Goal: Navigation & Orientation: Find specific page/section

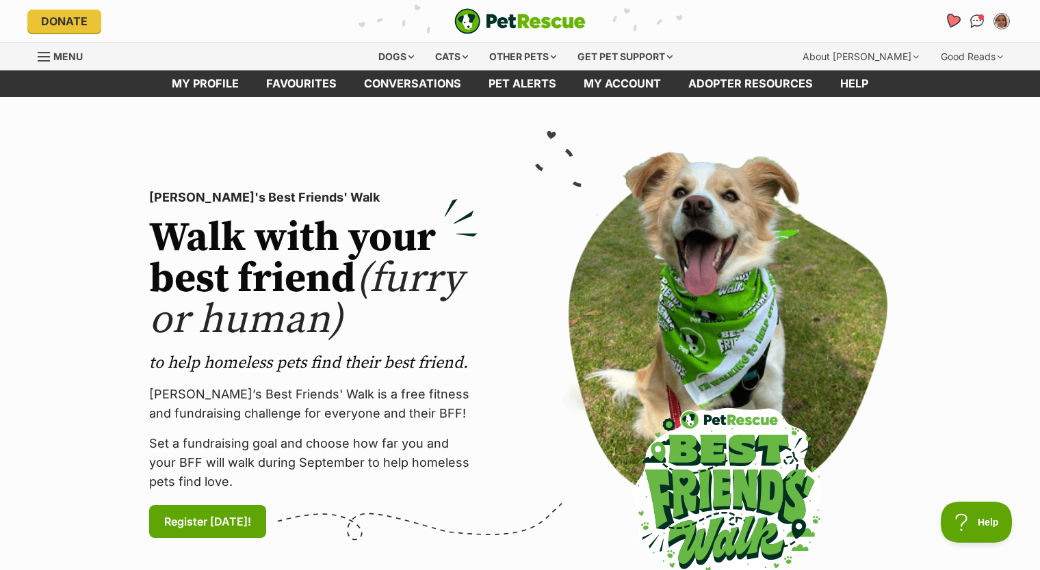
click at [954, 26] on icon "Favourites" at bounding box center [952, 21] width 18 height 18
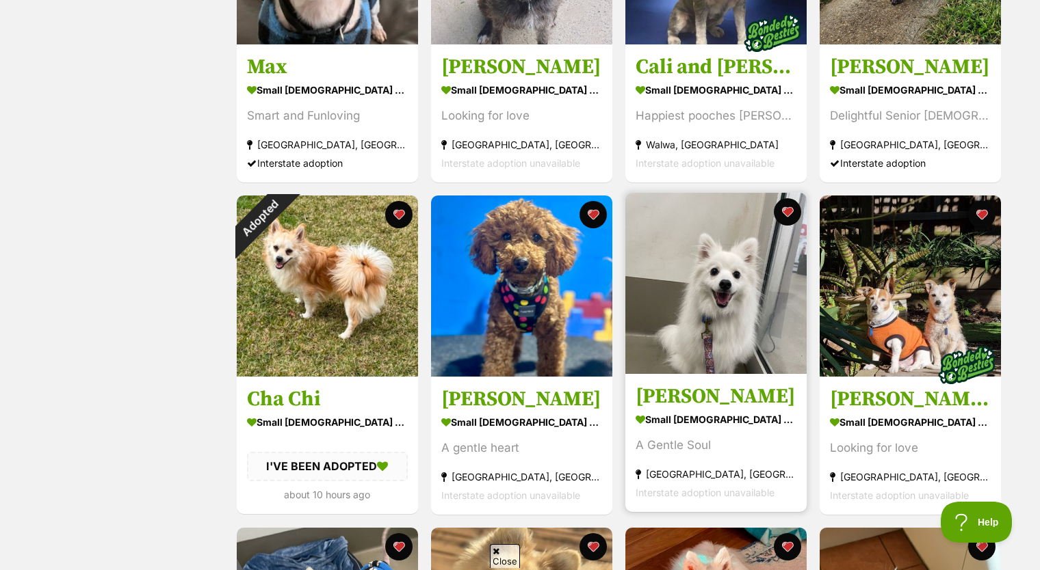
scroll to position [752, 0]
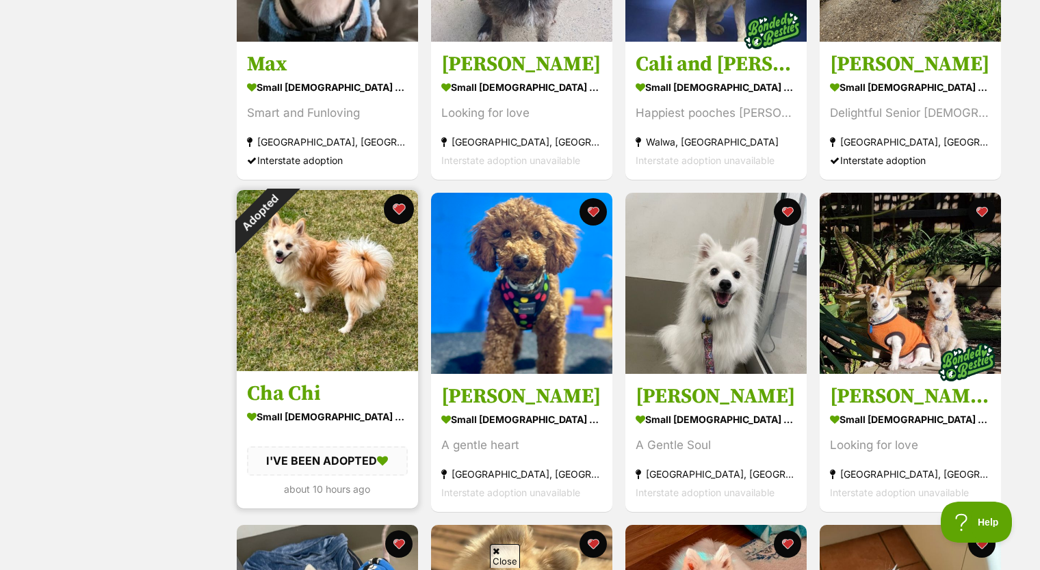
click at [404, 214] on button "favourite" at bounding box center [399, 209] width 30 height 30
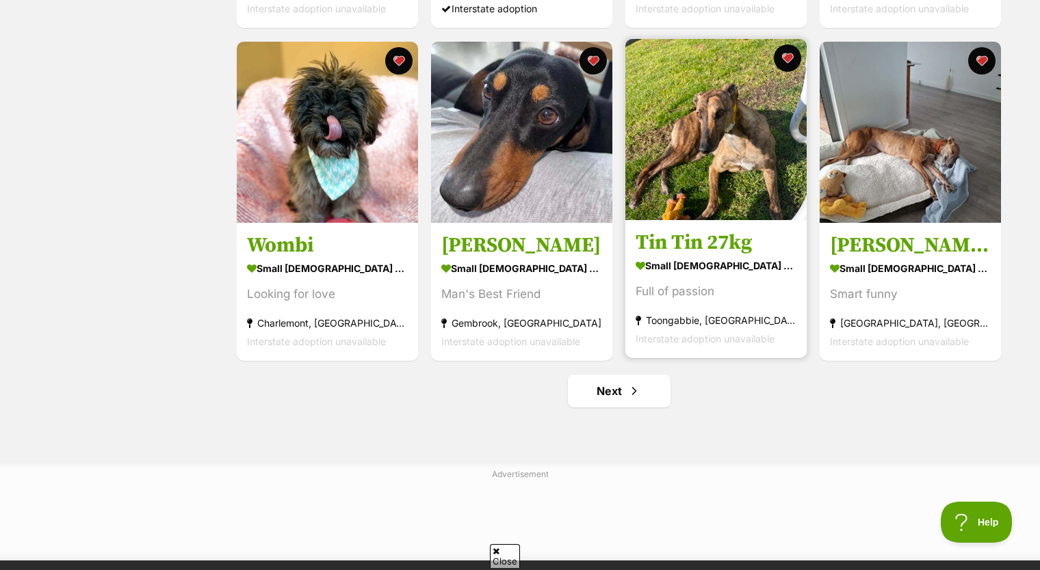
scroll to position [1778, 0]
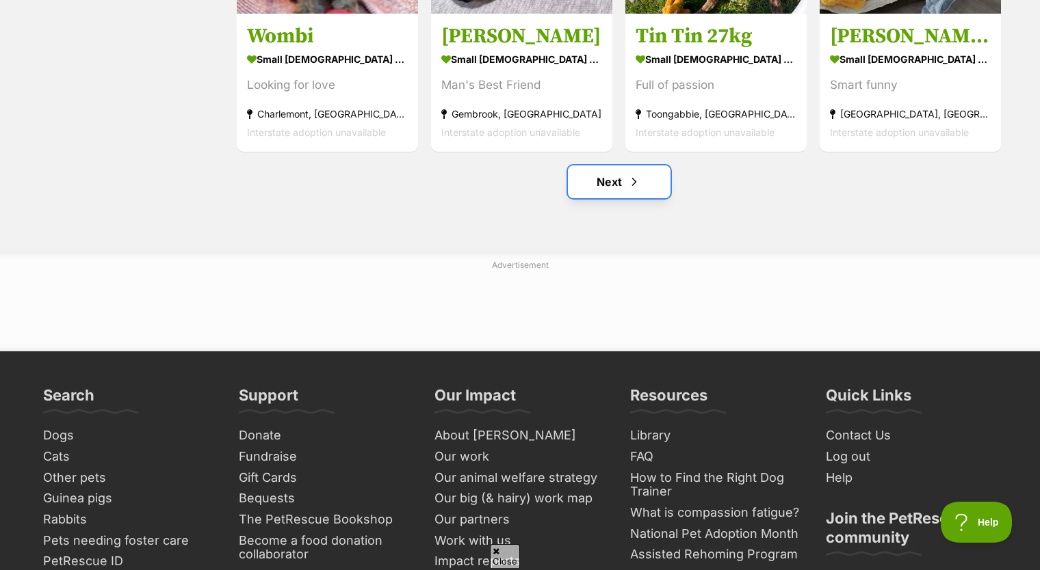
click at [642, 183] on link "Next" at bounding box center [619, 182] width 103 height 33
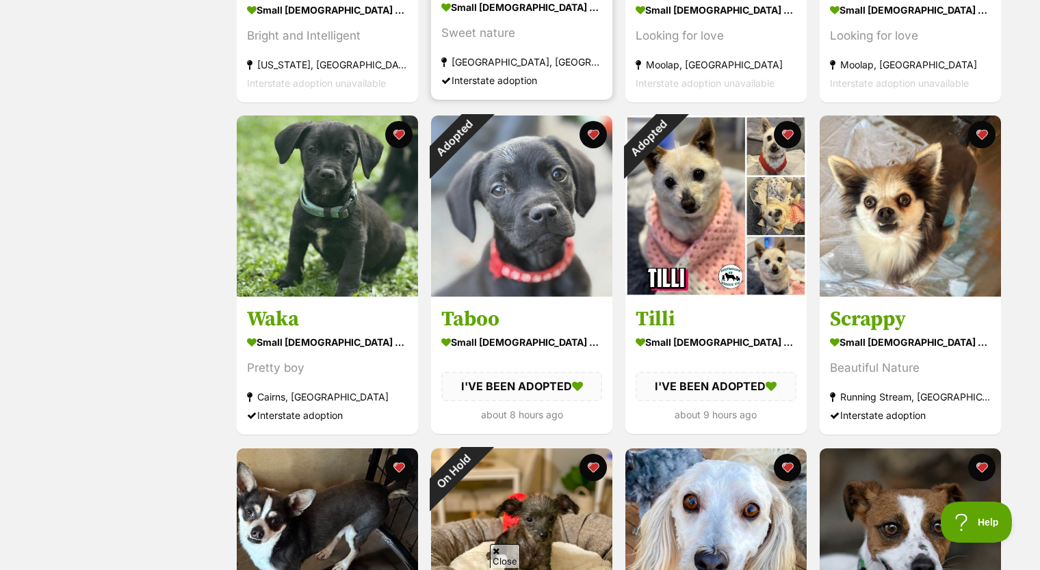
scroll to position [1163, 0]
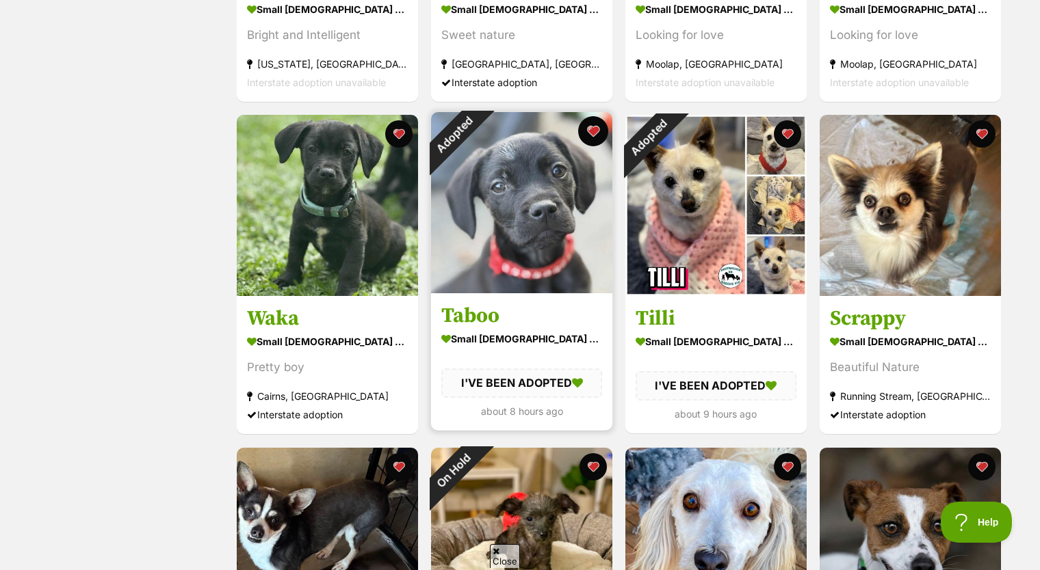
click at [589, 131] on button "favourite" at bounding box center [593, 131] width 30 height 30
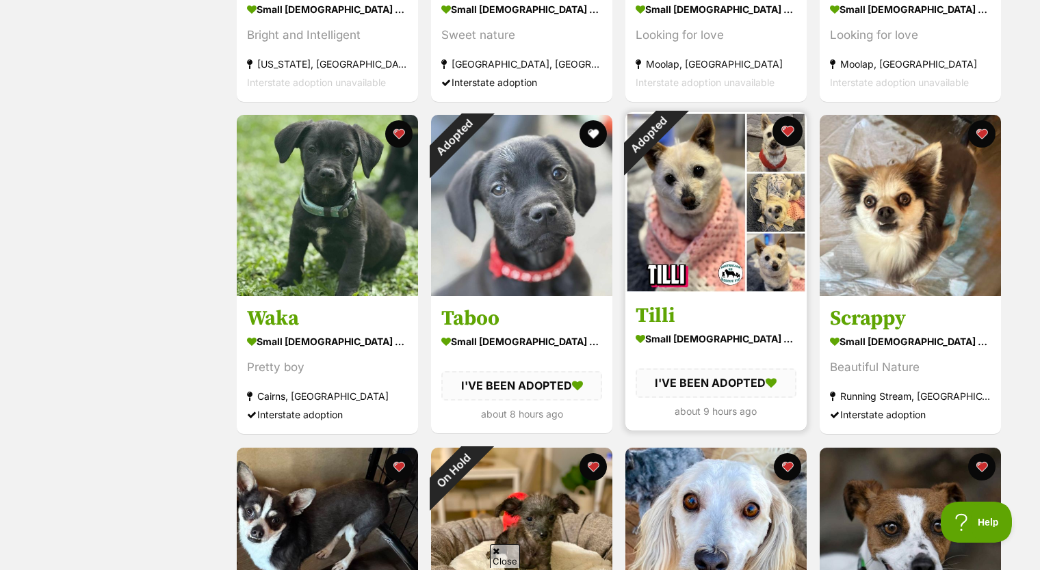
click at [785, 135] on button "favourite" at bounding box center [787, 131] width 30 height 30
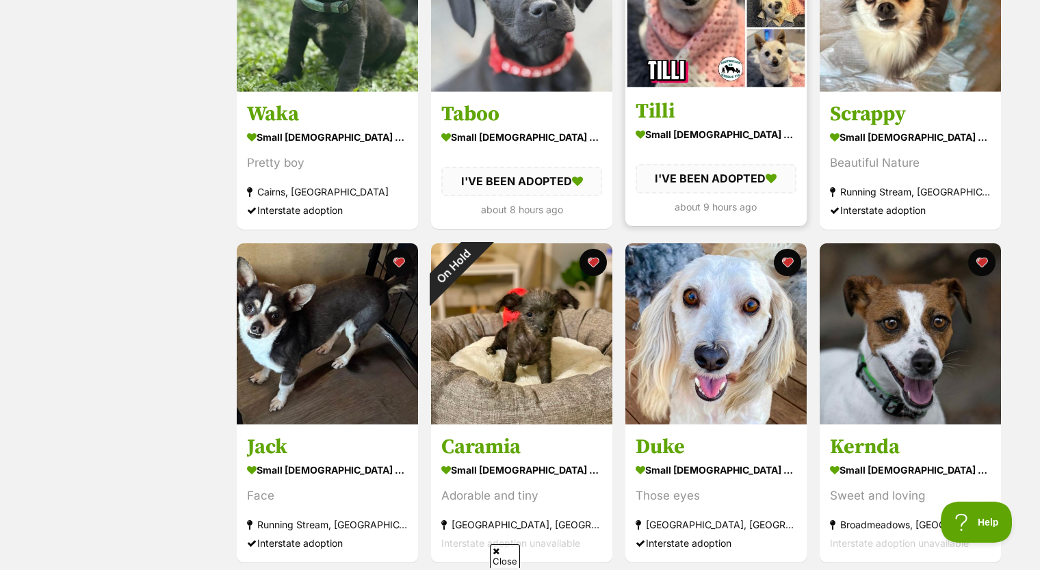
scroll to position [1368, 0]
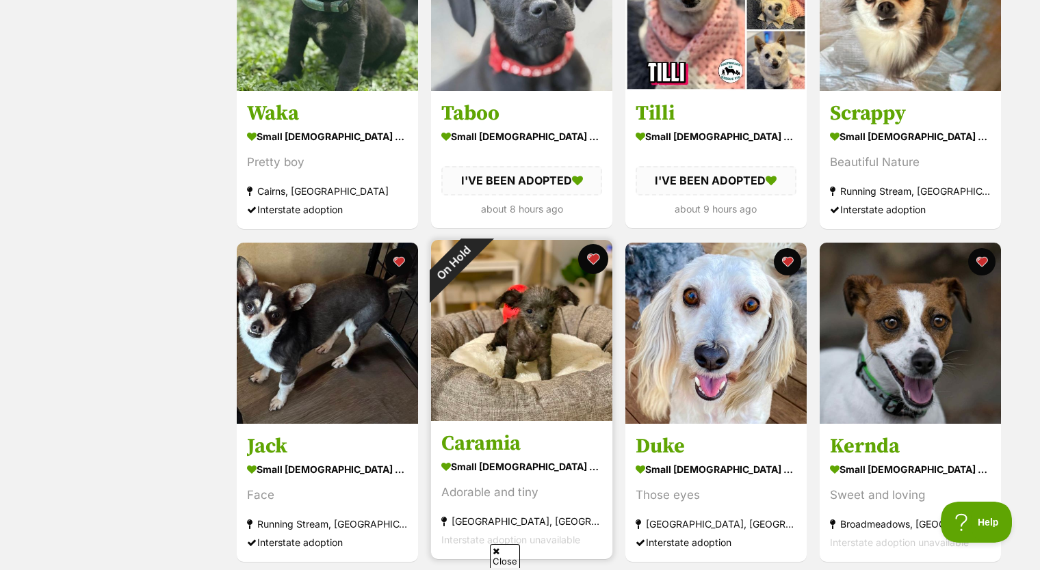
click at [596, 259] on button "favourite" at bounding box center [593, 259] width 30 height 30
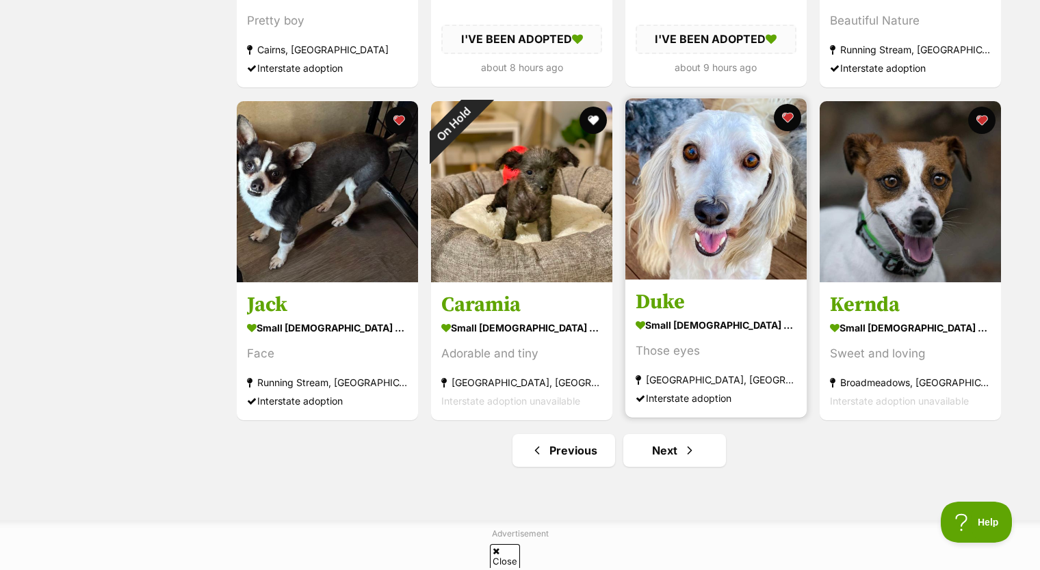
scroll to position [1710, 0]
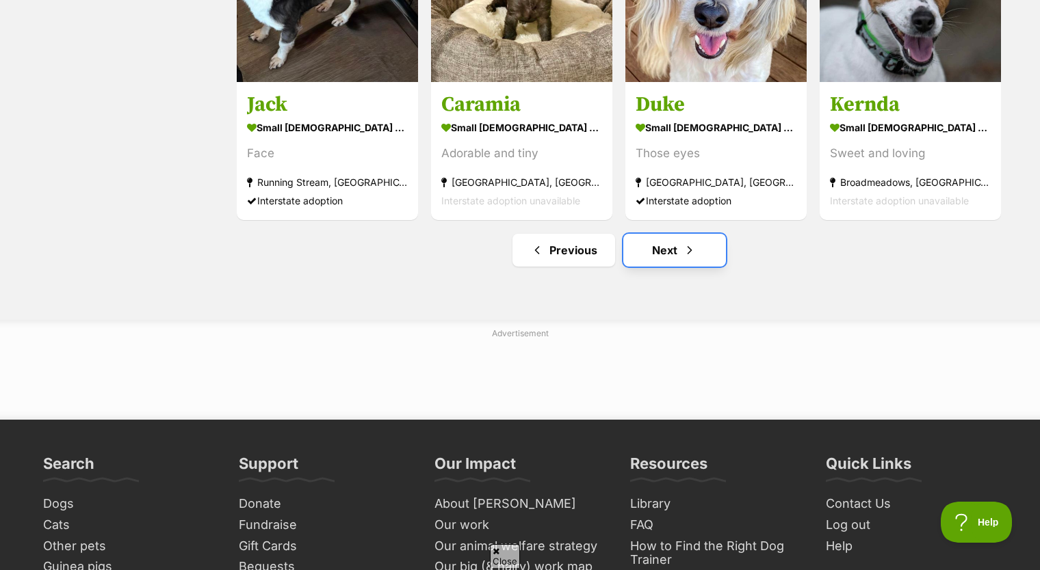
click at [686, 254] on span "Next page" at bounding box center [690, 250] width 14 height 16
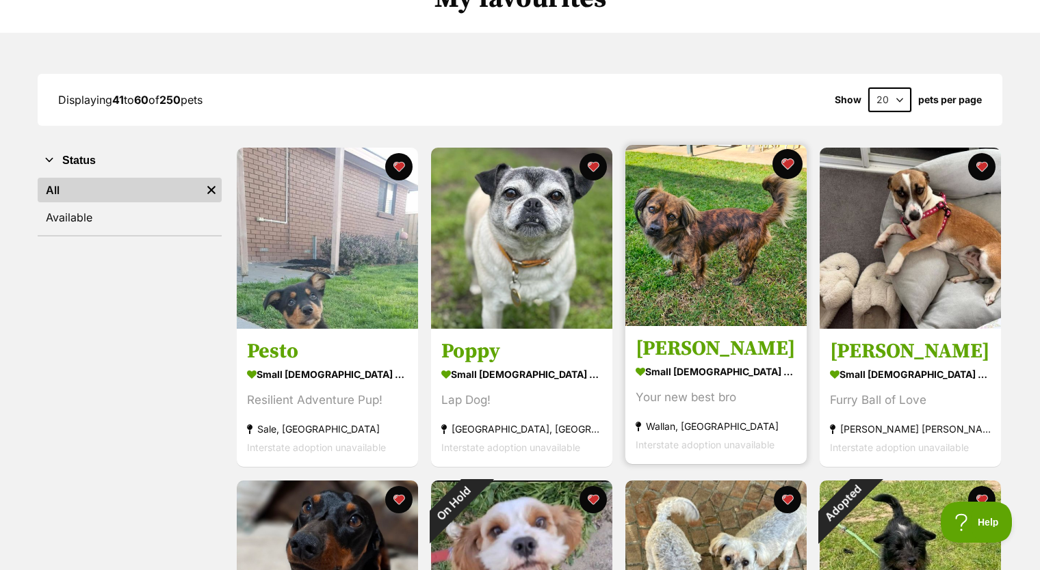
scroll to position [342, 0]
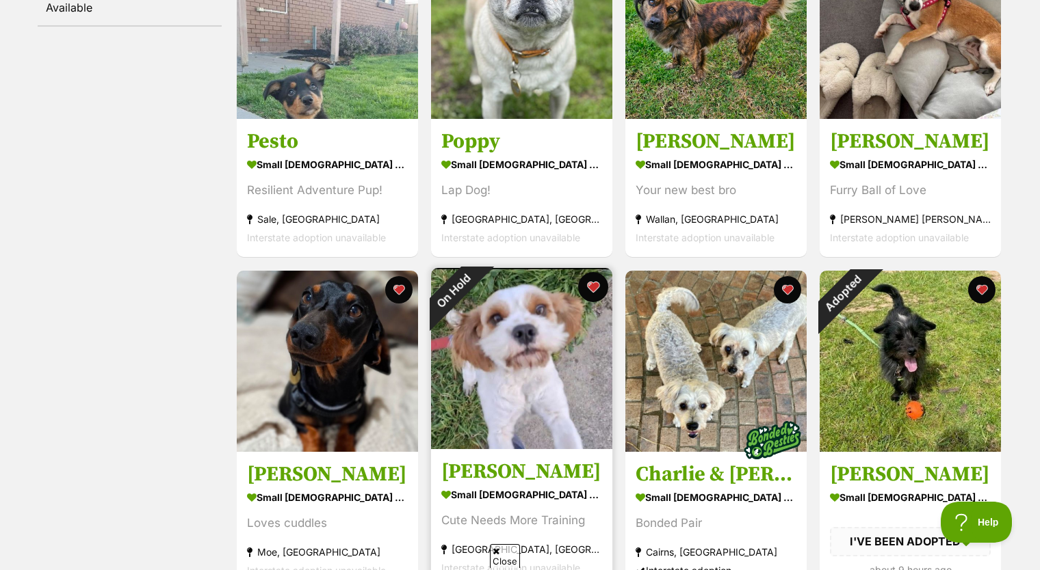
click at [596, 289] on button "favourite" at bounding box center [593, 287] width 30 height 30
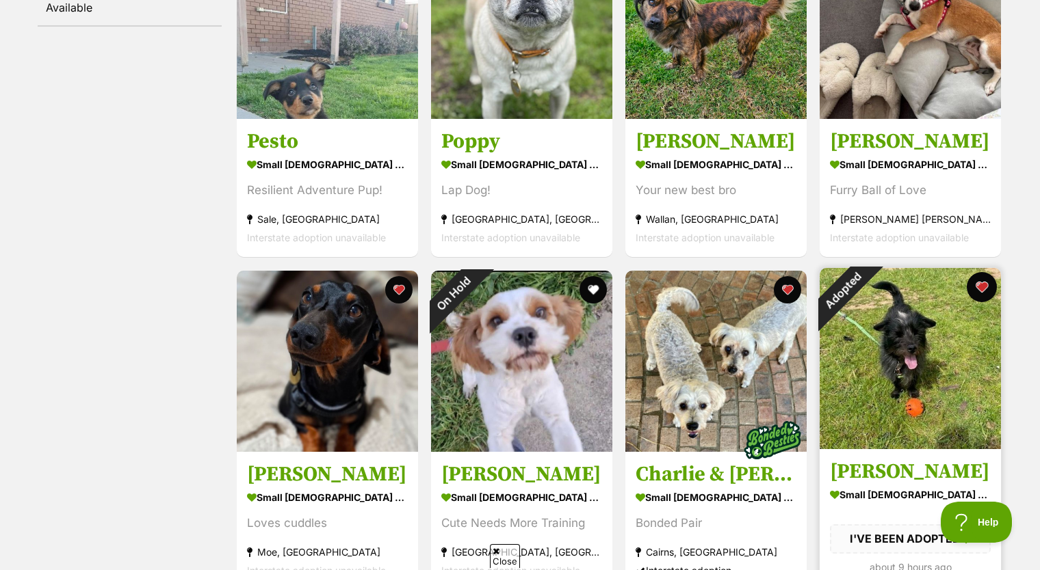
click at [979, 286] on button "favourite" at bounding box center [981, 287] width 30 height 30
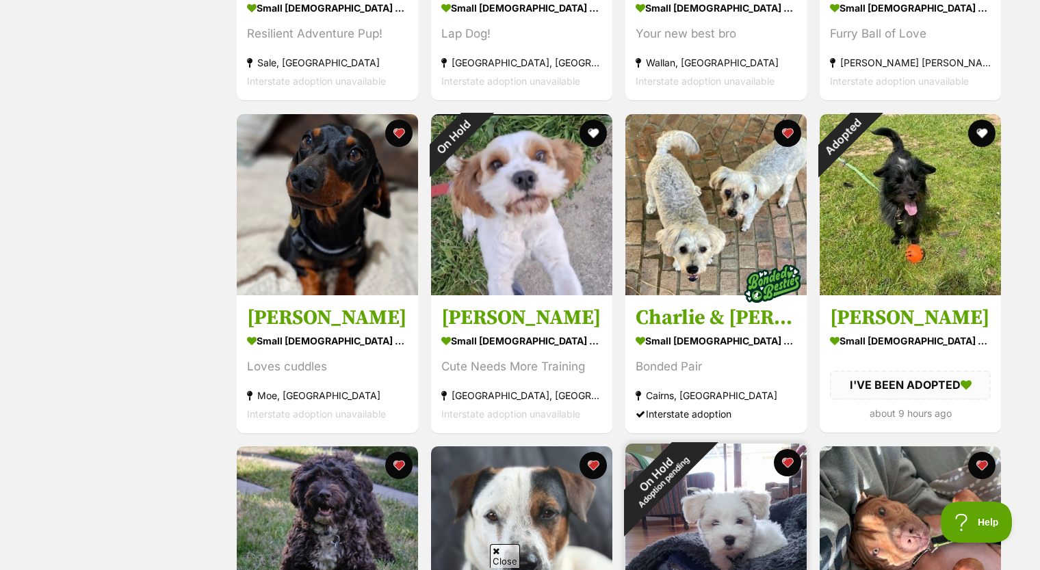
scroll to position [684, 0]
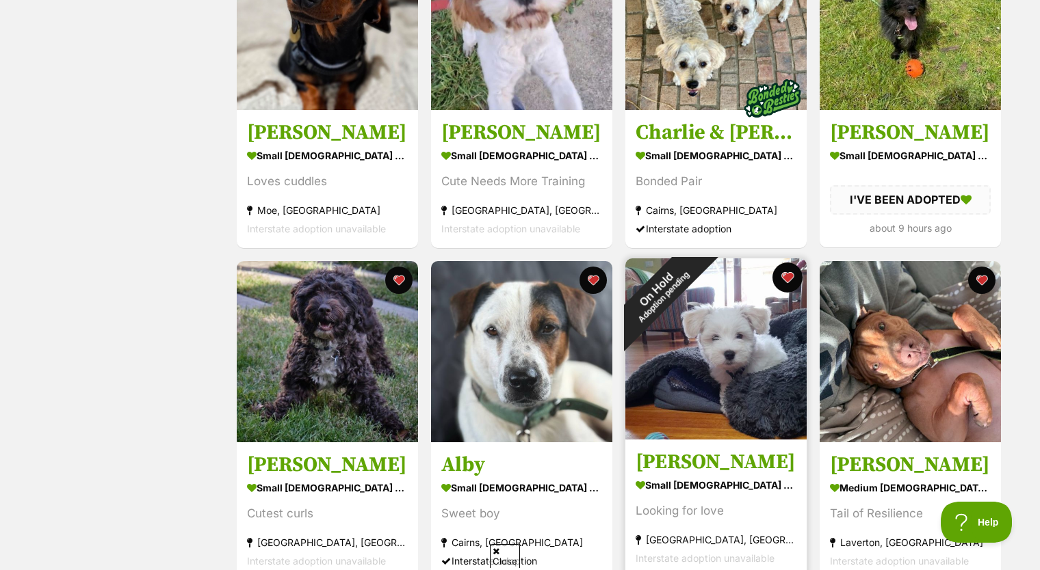
click at [784, 275] on button "favourite" at bounding box center [787, 278] width 30 height 30
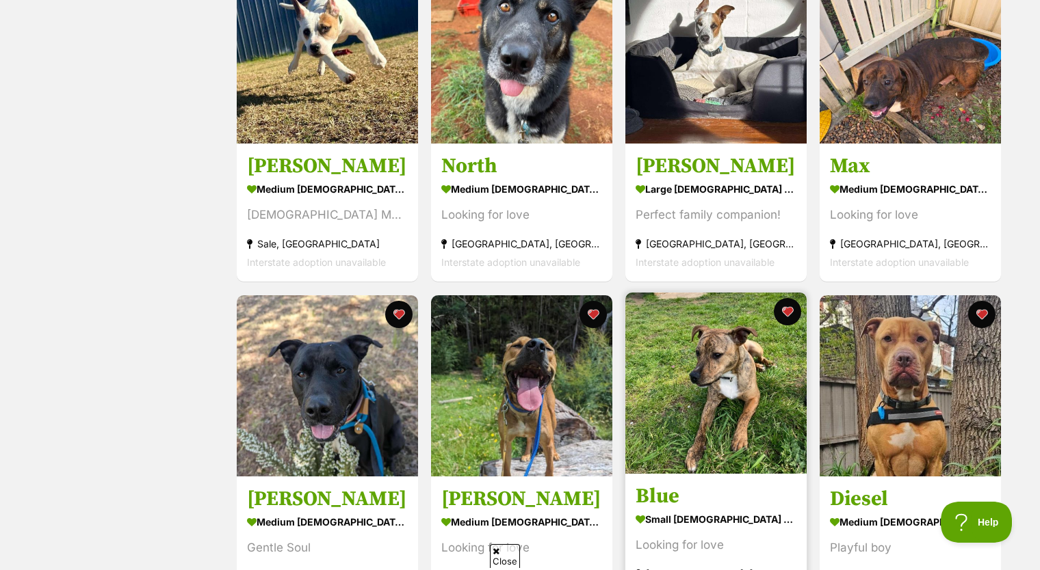
scroll to position [1505, 0]
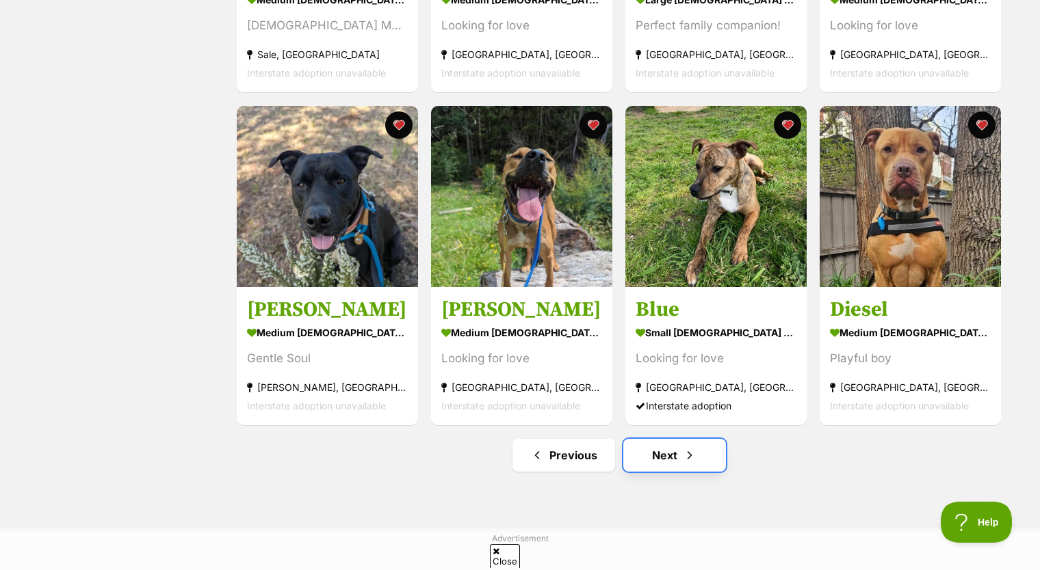
click at [672, 450] on link "Next" at bounding box center [674, 455] width 103 height 33
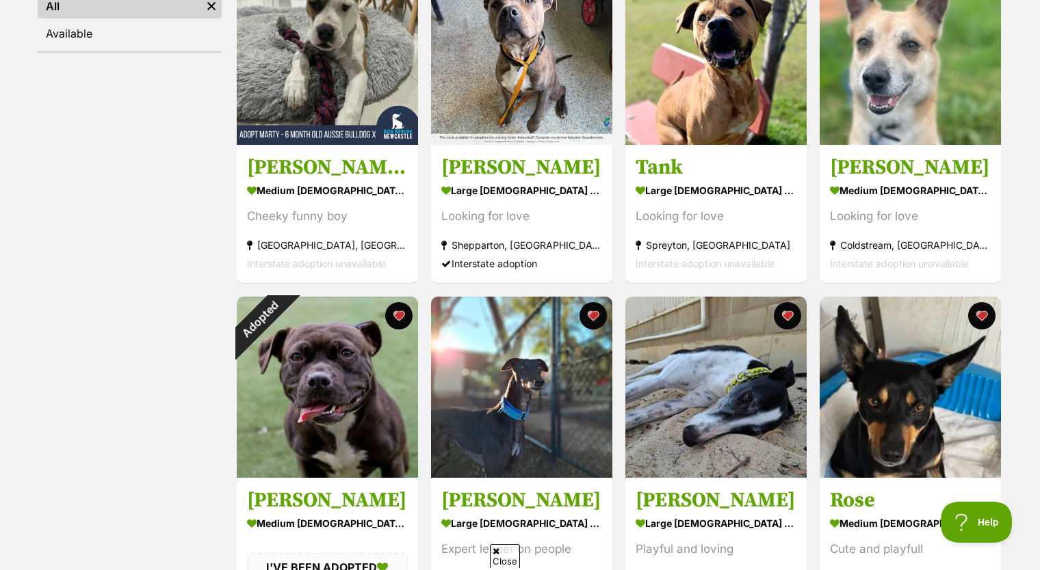
scroll to position [479, 0]
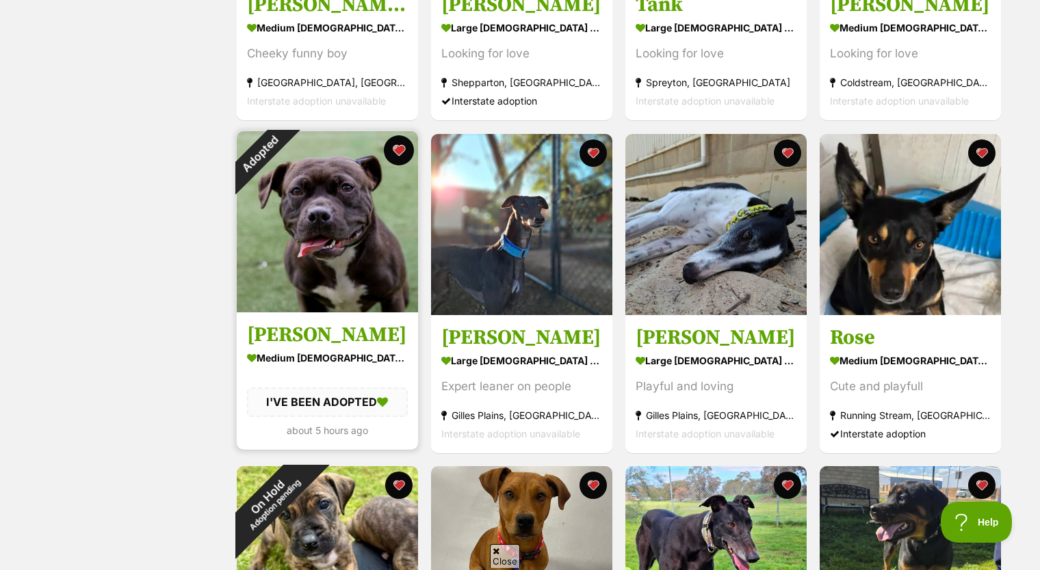
click at [396, 154] on button "favourite" at bounding box center [399, 150] width 30 height 30
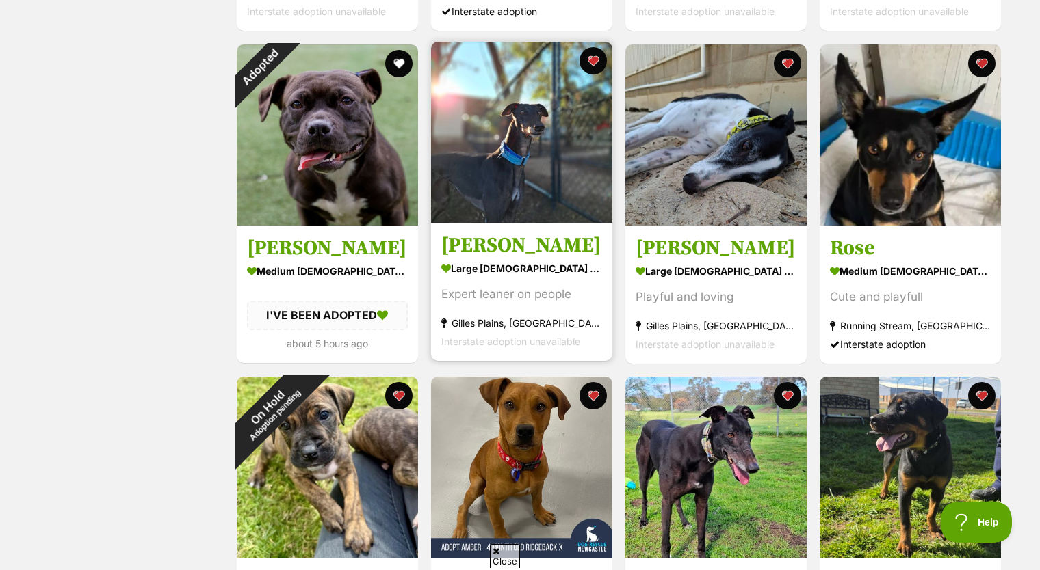
scroll to position [752, 0]
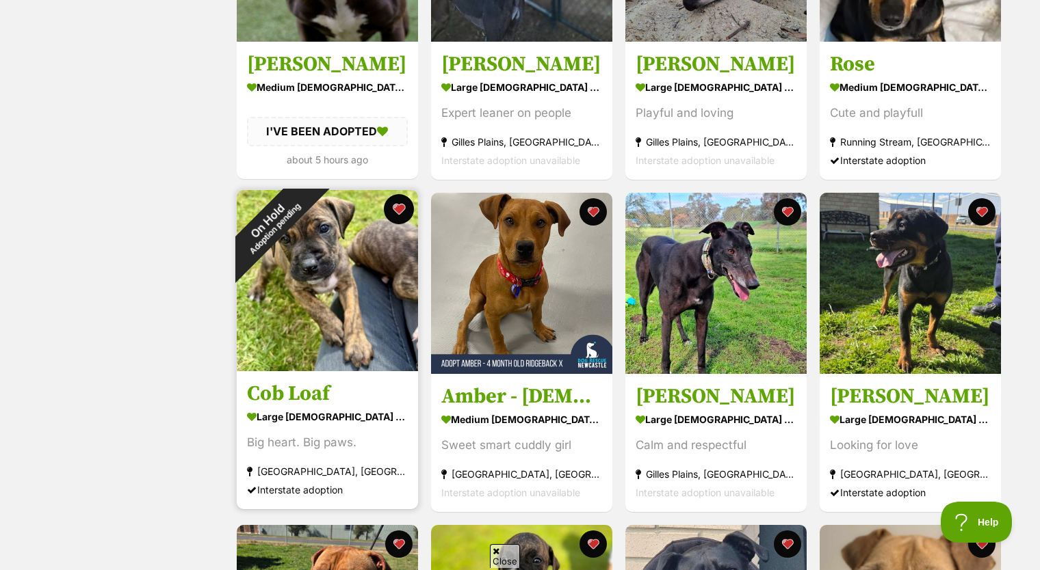
click at [397, 219] on button "favourite" at bounding box center [399, 209] width 30 height 30
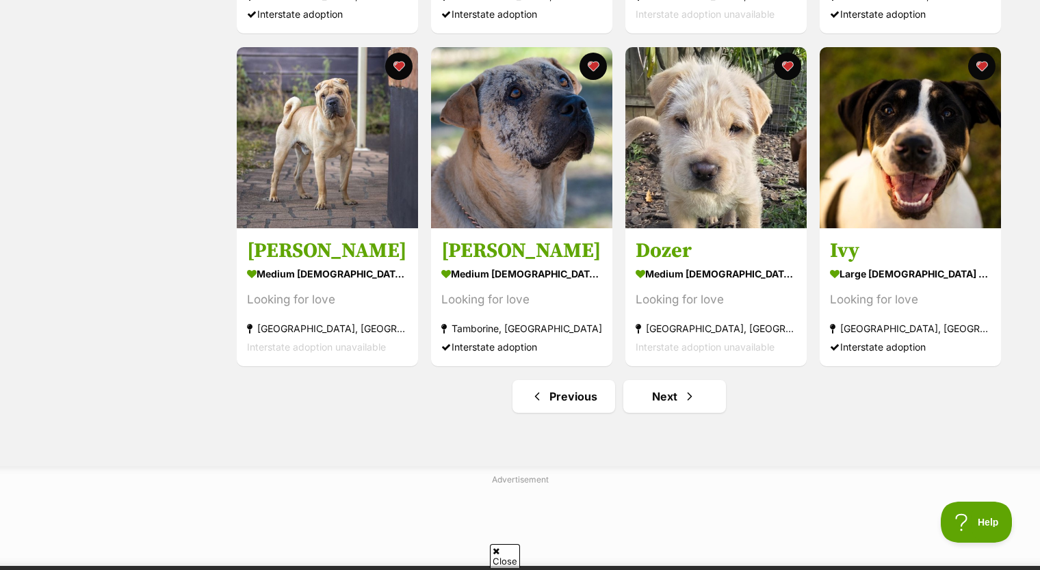
scroll to position [1641, 0]
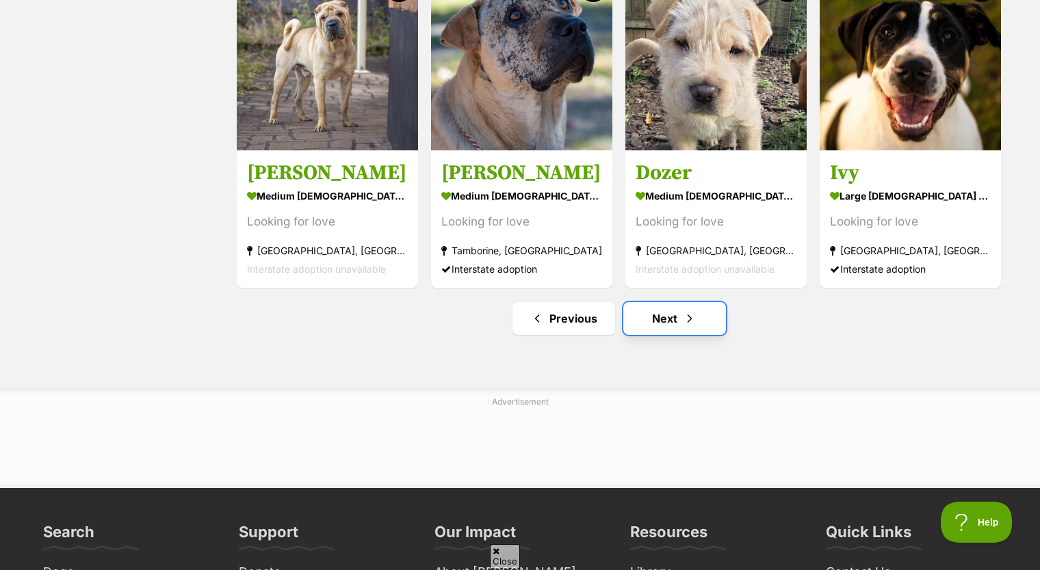
click at [669, 328] on link "Next" at bounding box center [674, 318] width 103 height 33
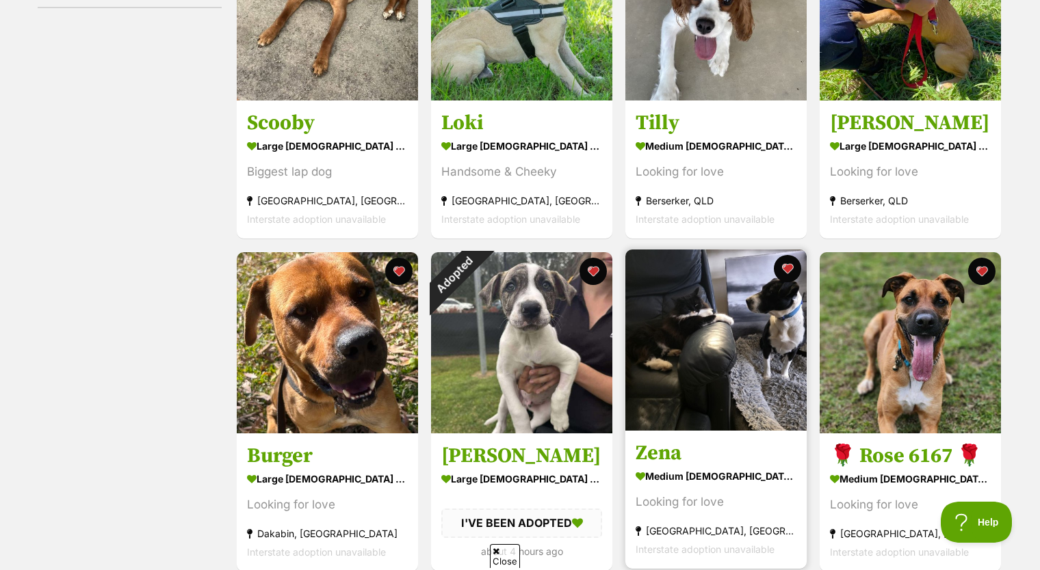
scroll to position [479, 0]
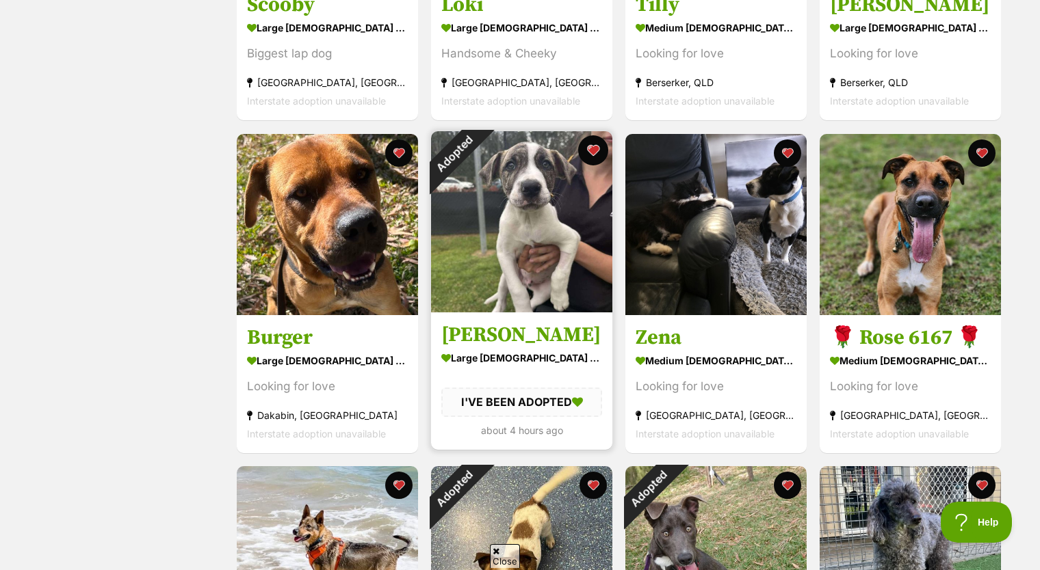
click at [592, 156] on button "favourite" at bounding box center [593, 150] width 30 height 30
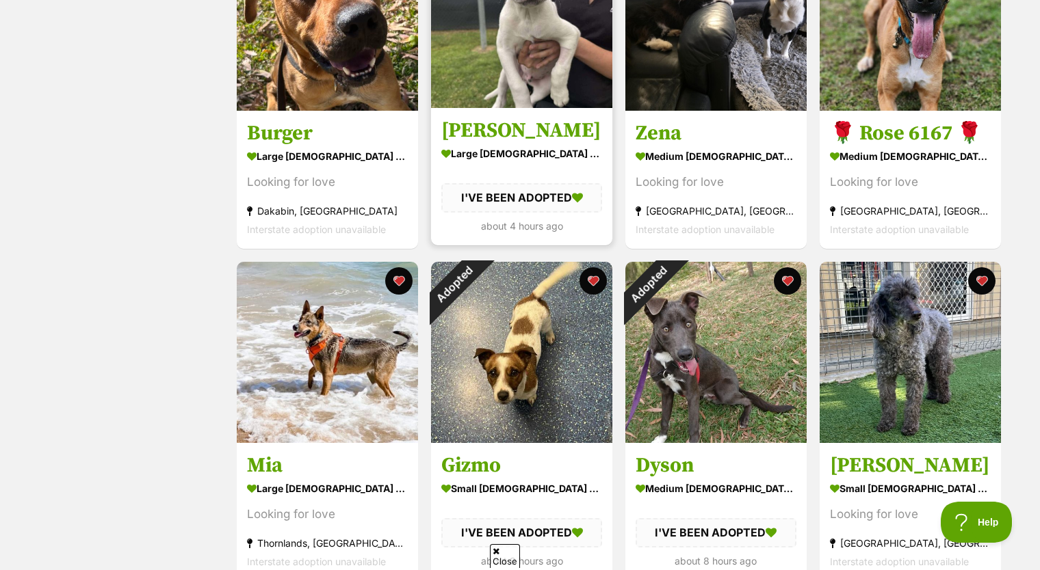
scroll to position [684, 0]
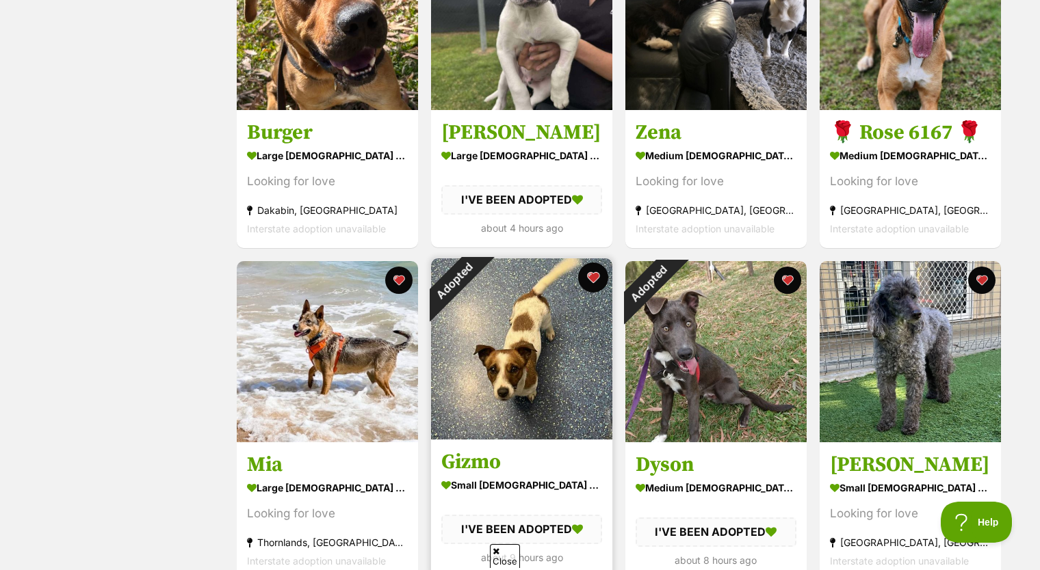
click at [585, 275] on button "favourite" at bounding box center [593, 278] width 30 height 30
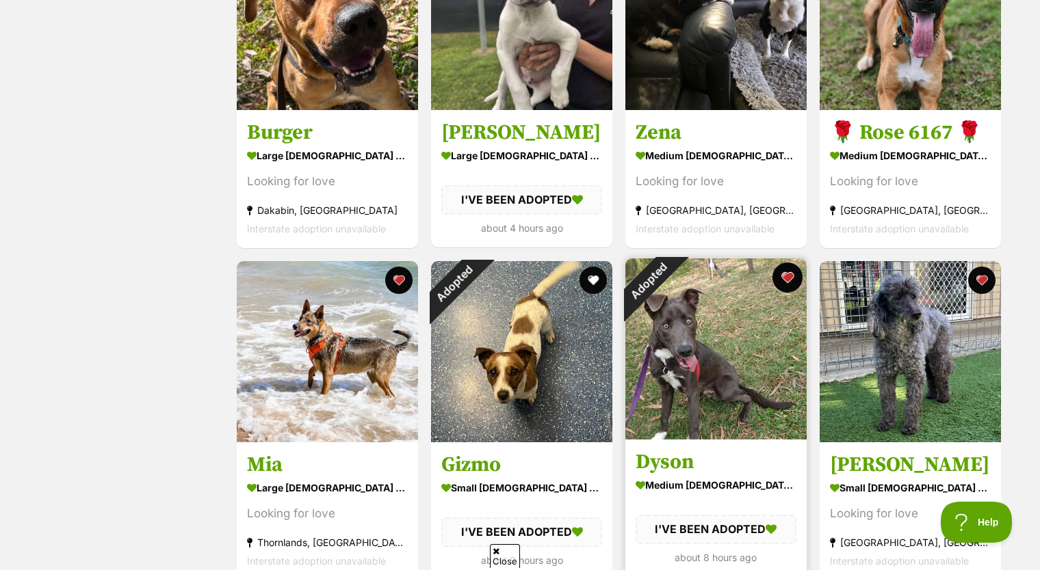
click at [791, 282] on button "favourite" at bounding box center [787, 278] width 30 height 30
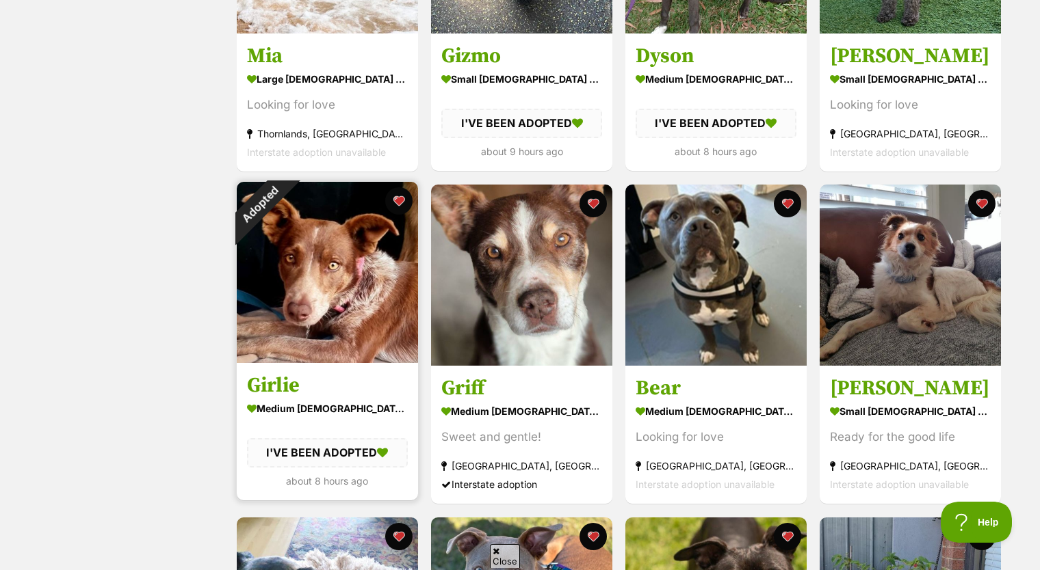
scroll to position [1094, 0]
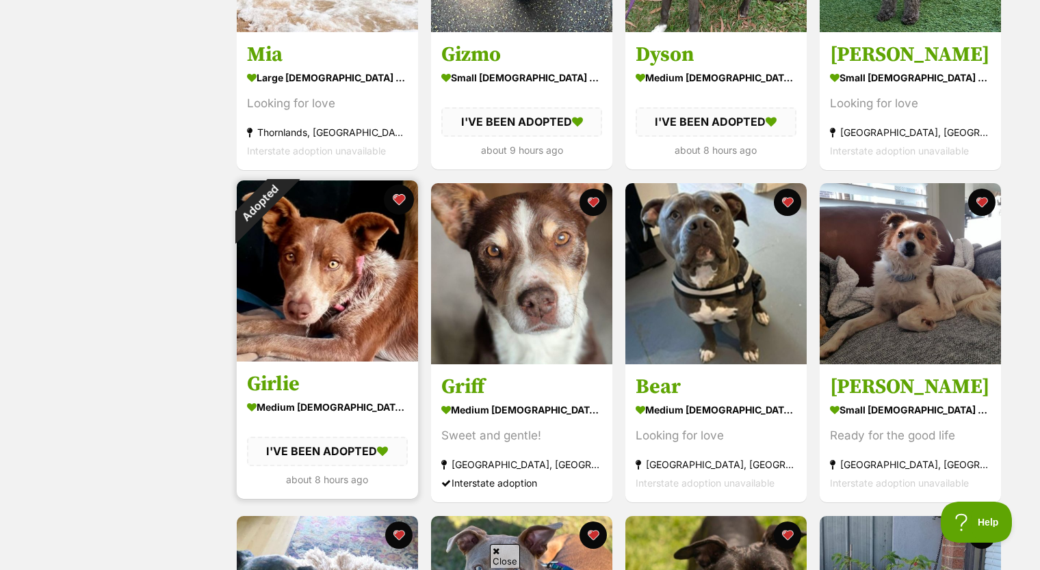
click at [398, 205] on button "favourite" at bounding box center [399, 200] width 30 height 30
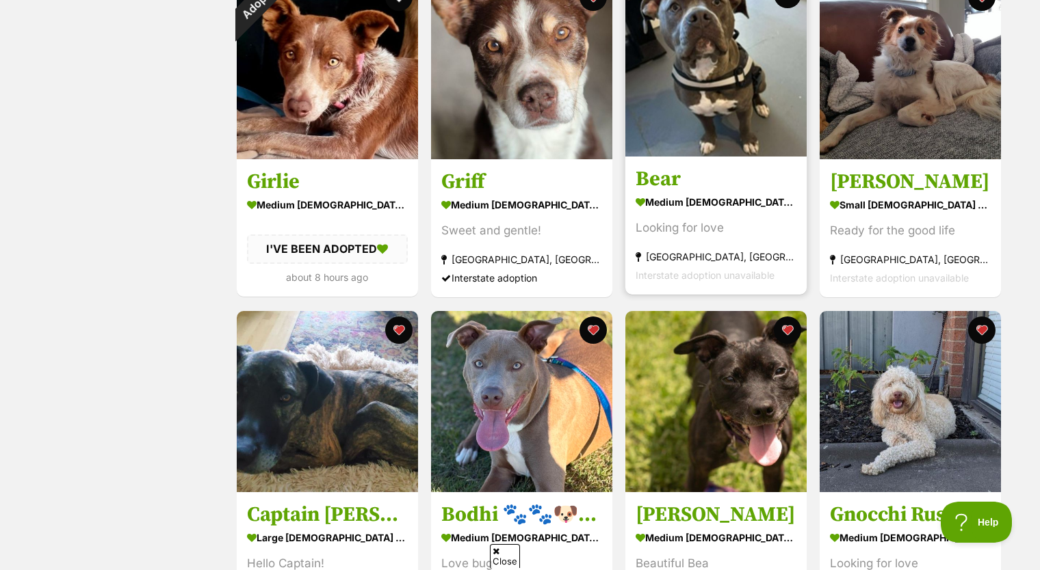
scroll to position [1573, 0]
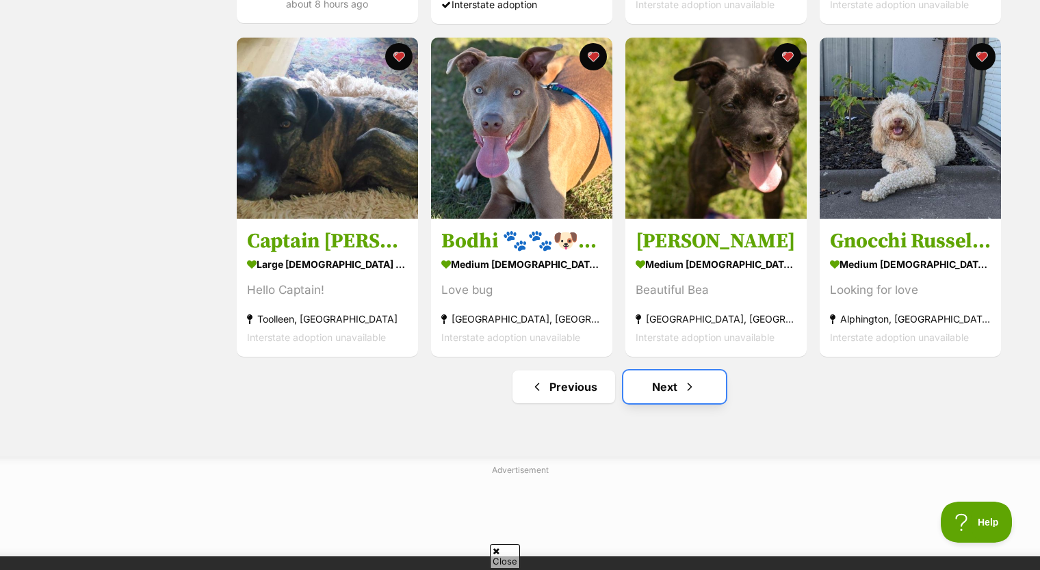
click at [675, 396] on link "Next" at bounding box center [674, 387] width 103 height 33
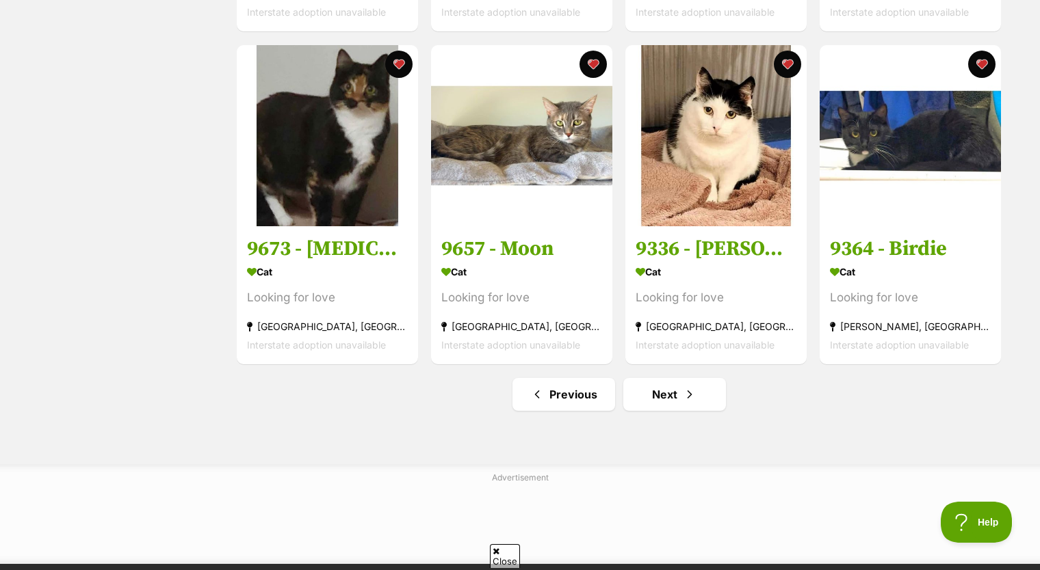
scroll to position [1710, 0]
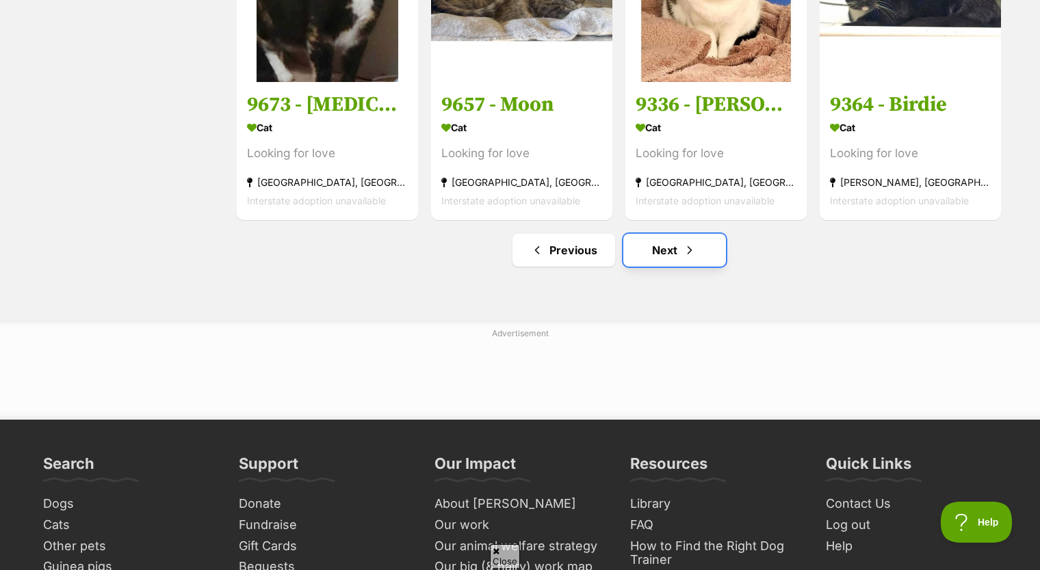
click at [657, 257] on link "Next" at bounding box center [674, 250] width 103 height 33
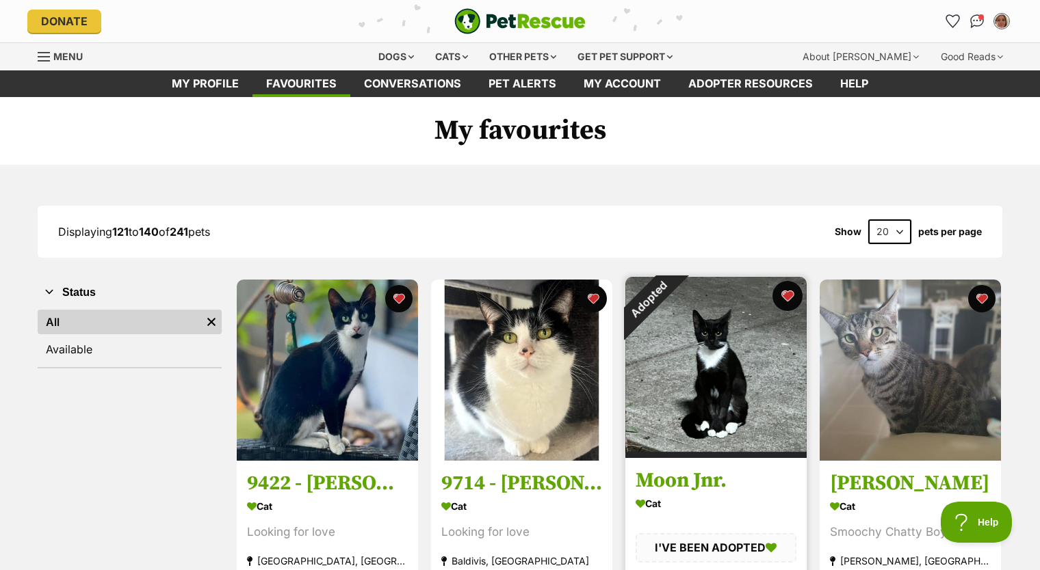
click at [790, 296] on button "favourite" at bounding box center [787, 296] width 30 height 30
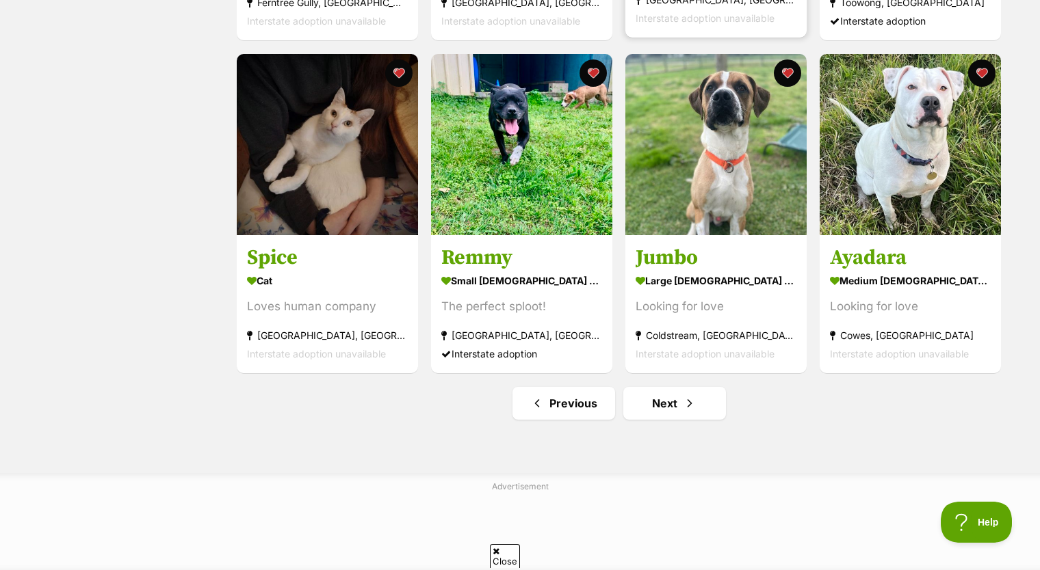
scroll to position [1710, 0]
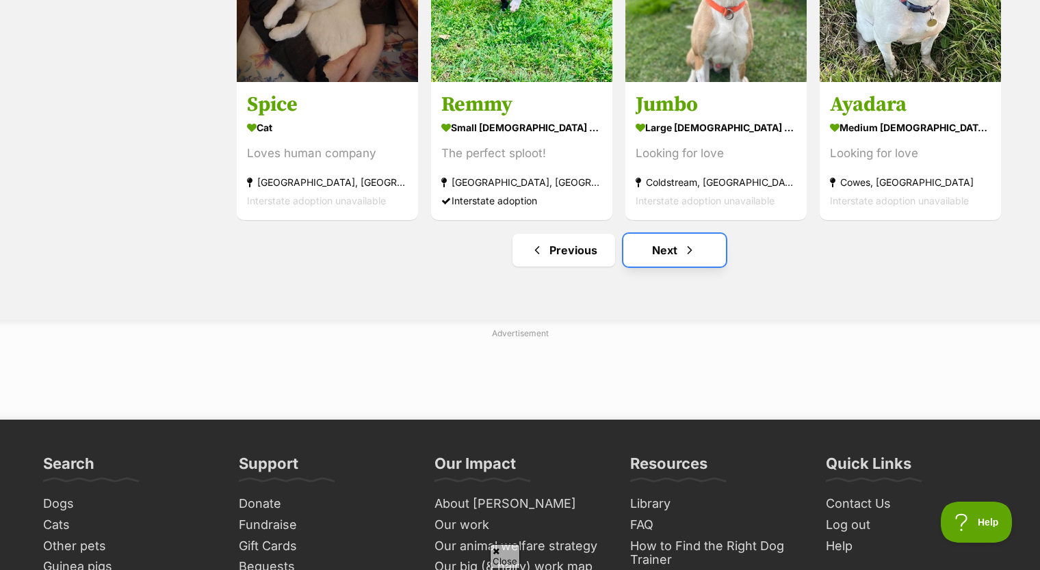
click at [666, 250] on link "Next" at bounding box center [674, 250] width 103 height 33
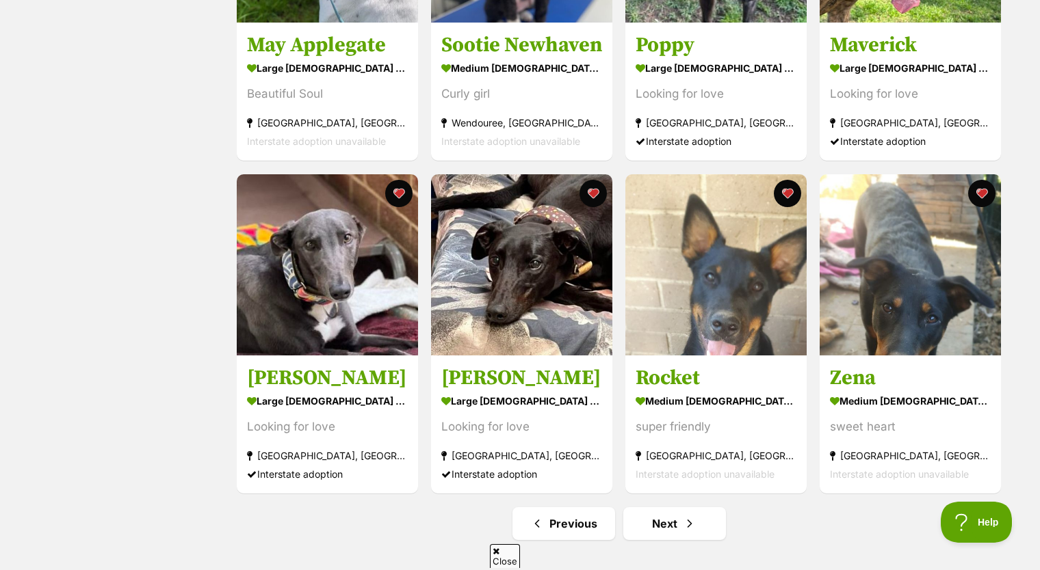
scroll to position [1641, 0]
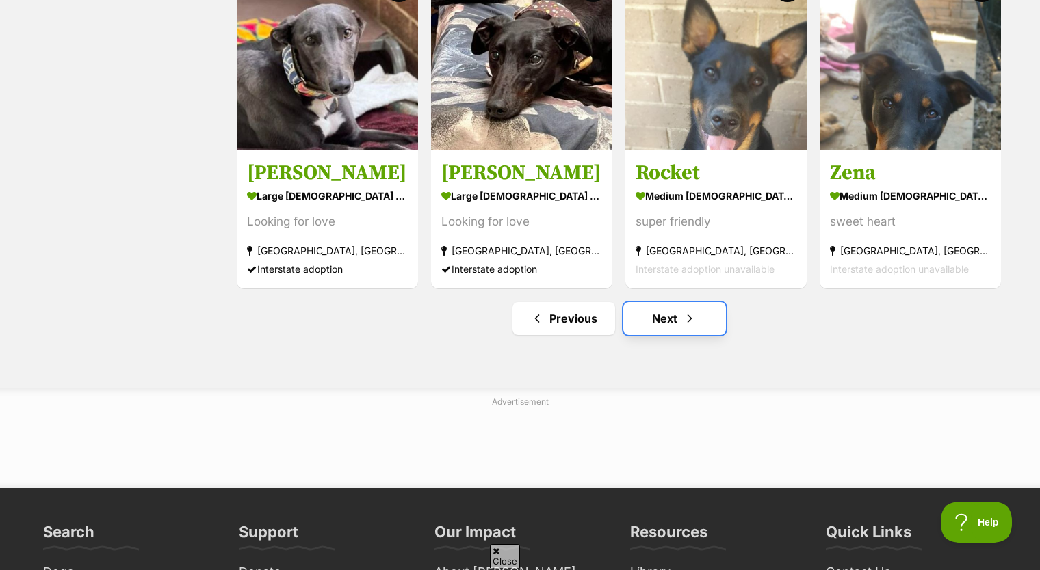
click at [673, 330] on link "Next" at bounding box center [674, 318] width 103 height 33
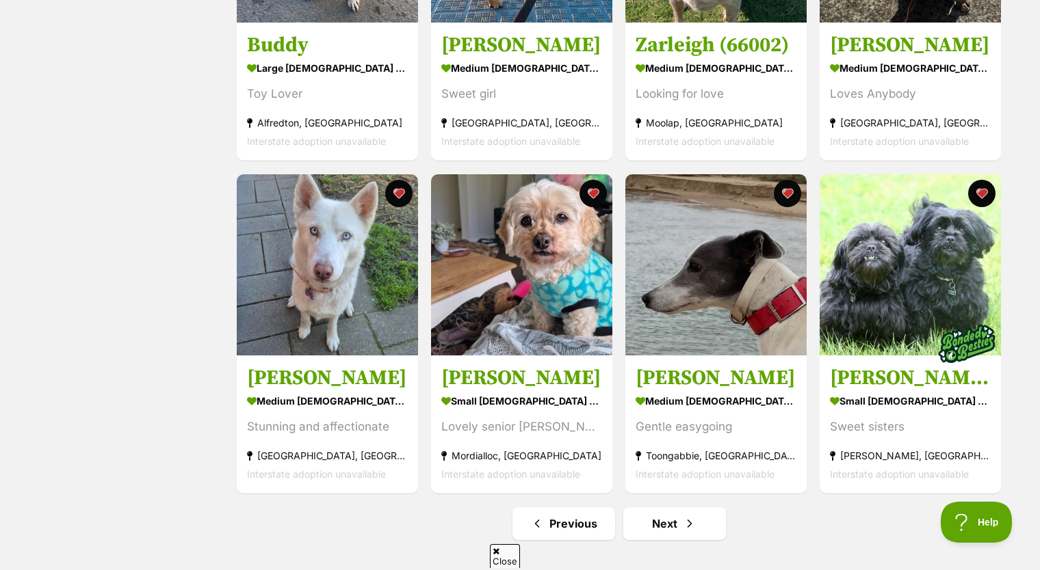
scroll to position [1641, 0]
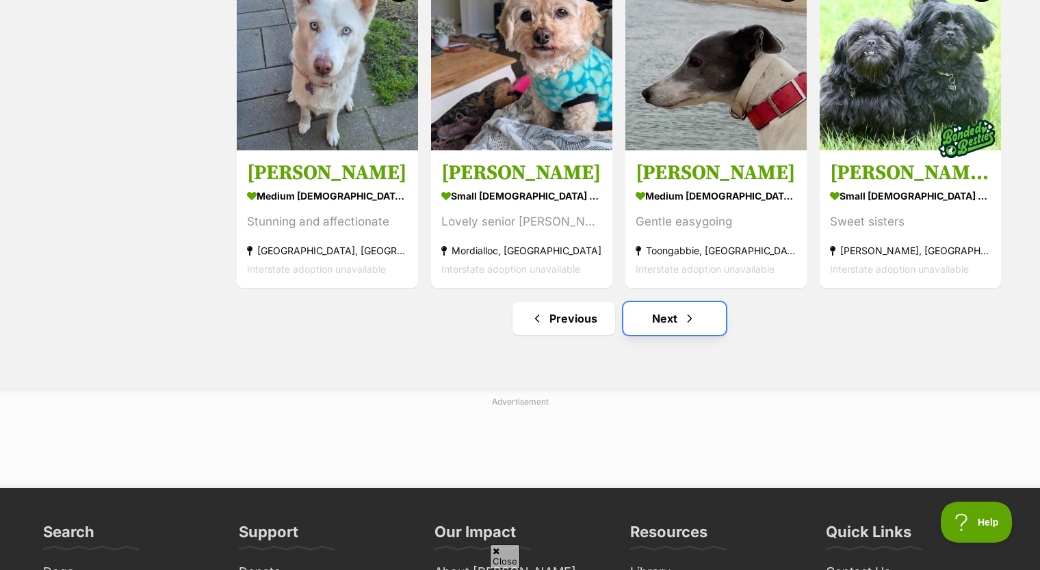
click at [677, 327] on link "Next" at bounding box center [674, 318] width 103 height 33
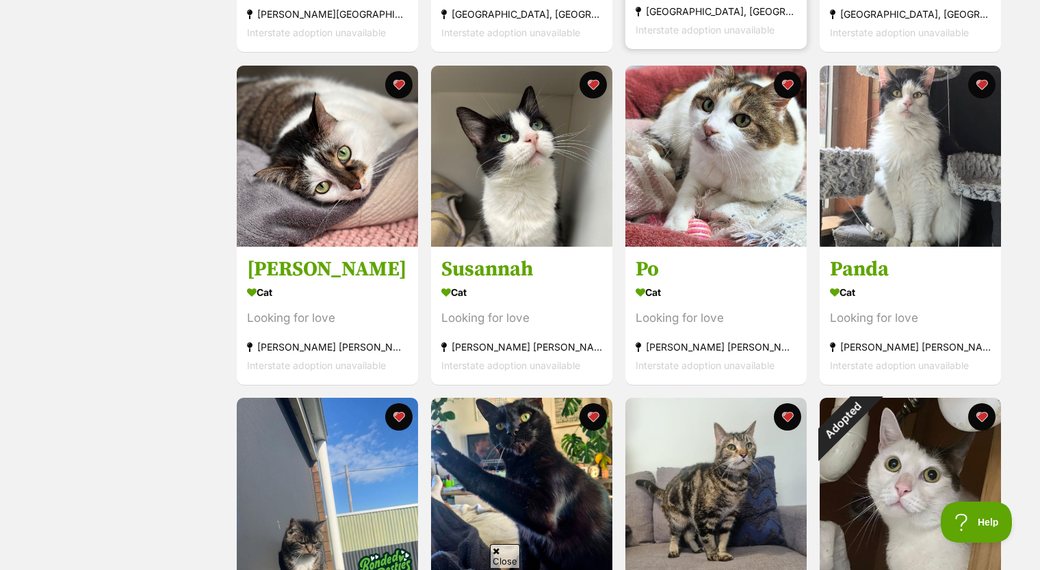
scroll to position [821, 0]
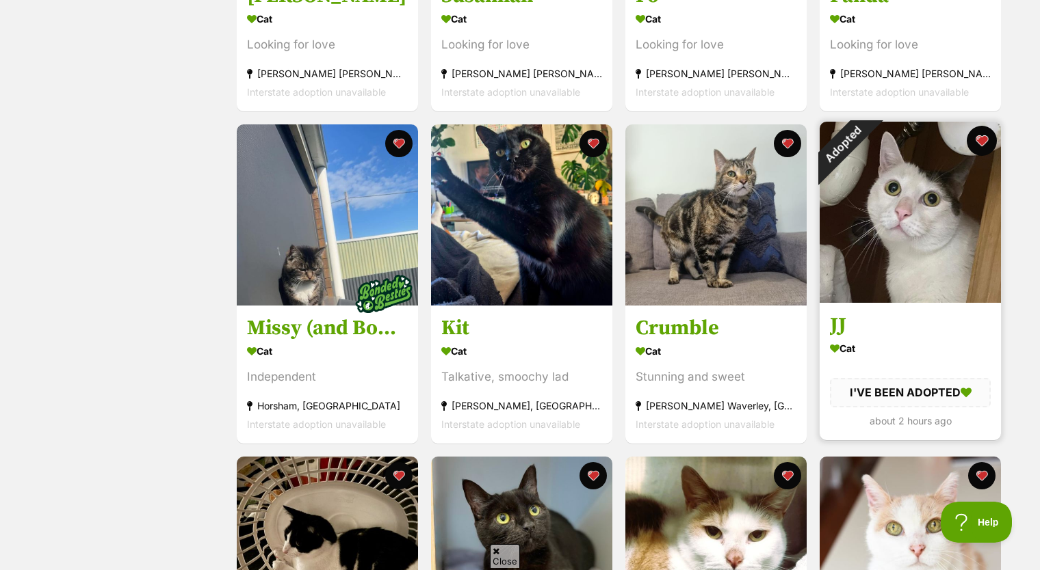
click at [980, 146] on button "favourite" at bounding box center [981, 141] width 30 height 30
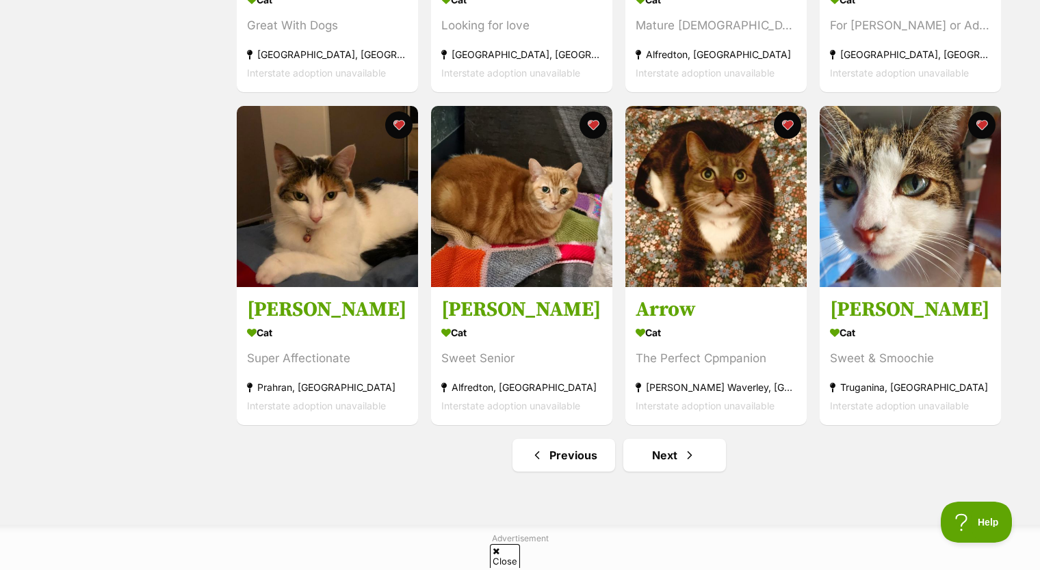
scroll to position [1573, 0]
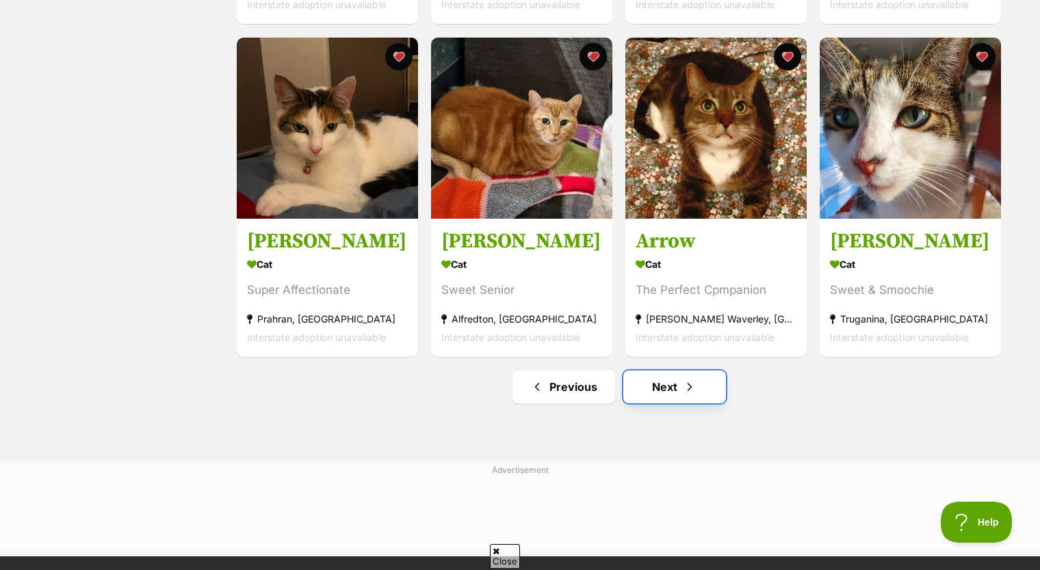
click at [647, 378] on link "Next" at bounding box center [674, 387] width 103 height 33
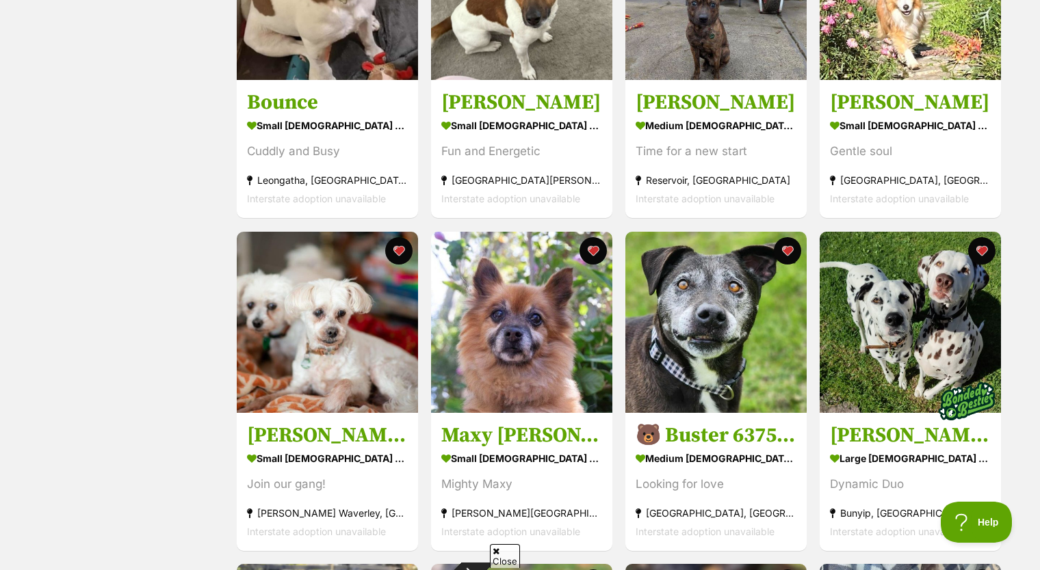
scroll to position [616, 0]
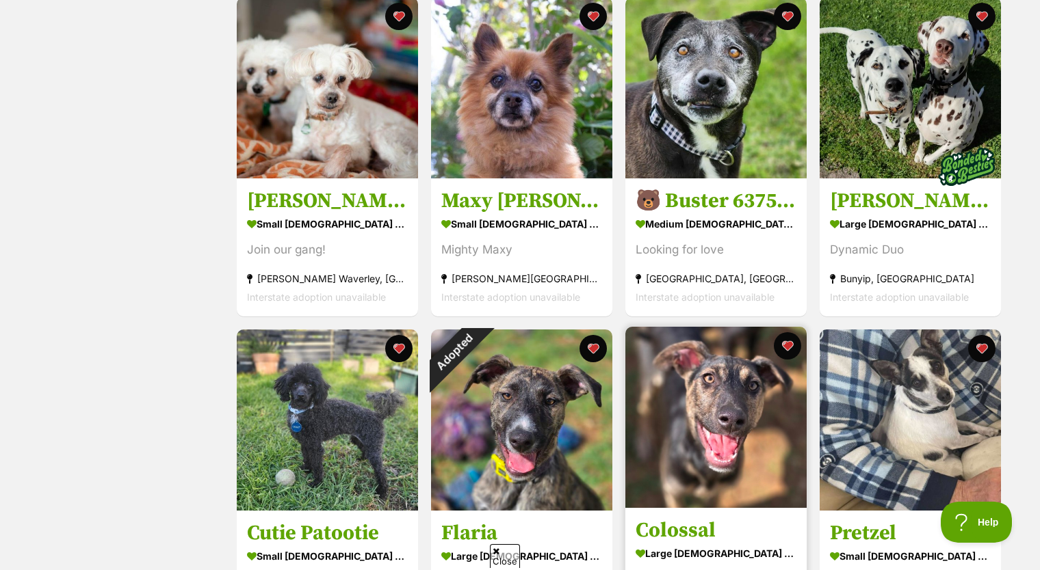
drag, startPoint x: 598, startPoint y: 347, endPoint x: 635, endPoint y: 377, distance: 47.7
click at [598, 347] on button "favourite" at bounding box center [592, 348] width 27 height 27
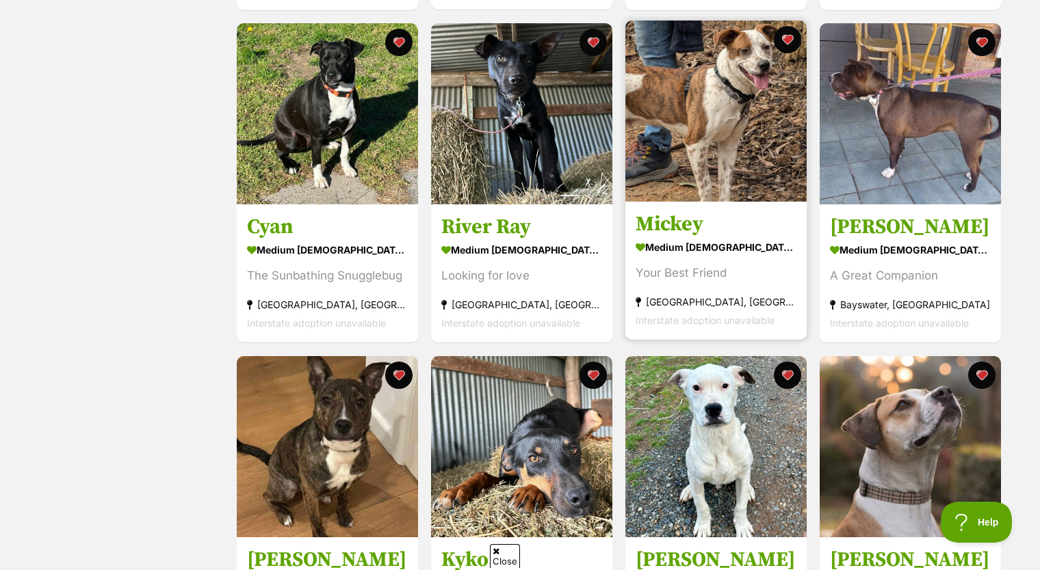
scroll to position [1436, 0]
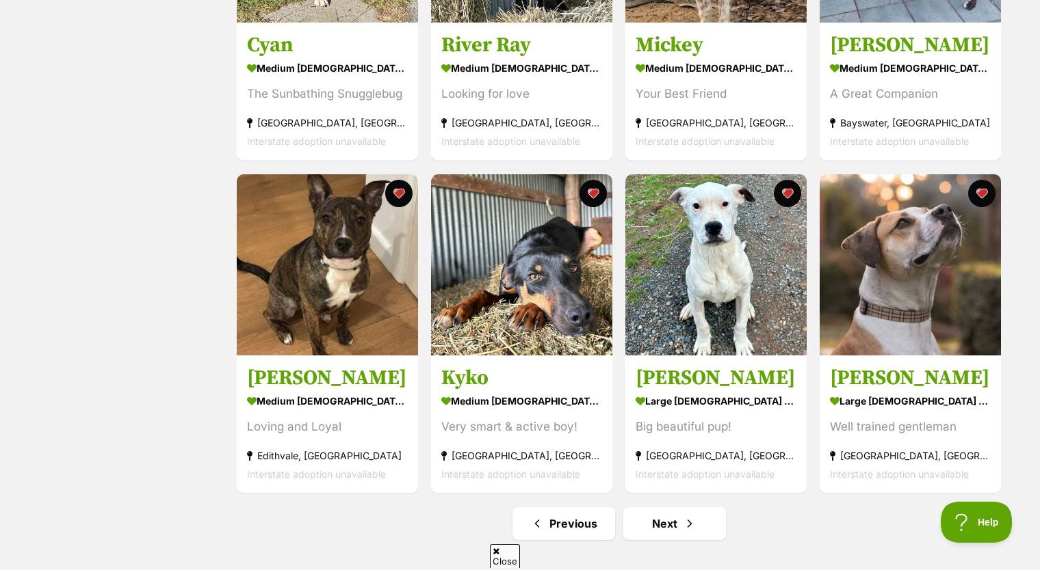
click at [669, 537] on link "Next" at bounding box center [674, 523] width 103 height 33
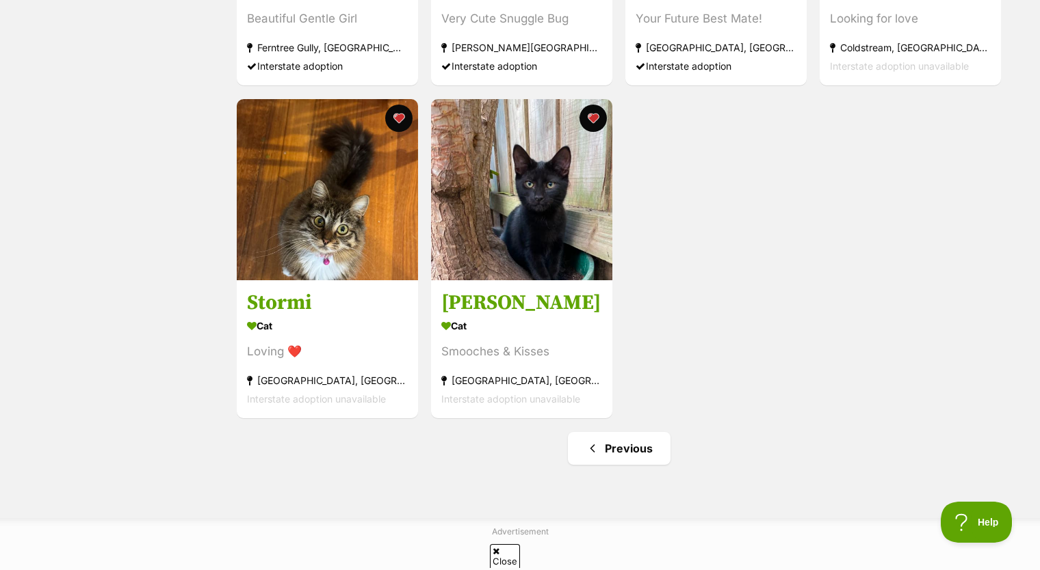
scroll to position [1641, 0]
